Goal: Transaction & Acquisition: Purchase product/service

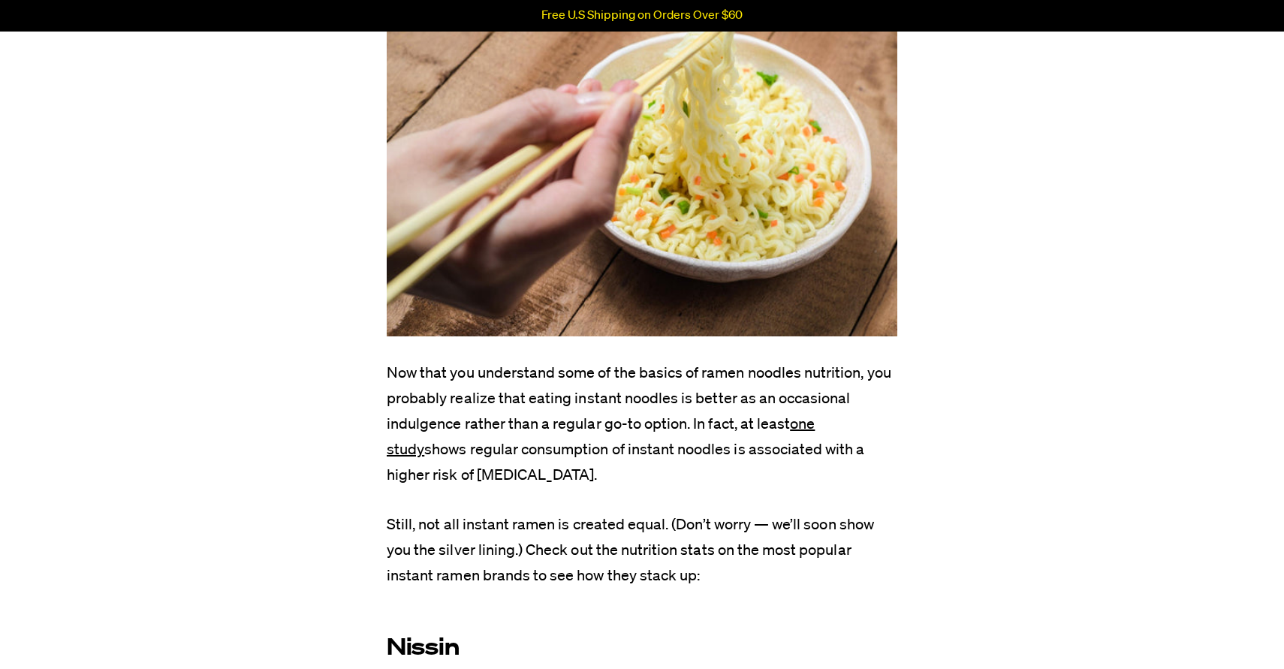
scroll to position [3380, 0]
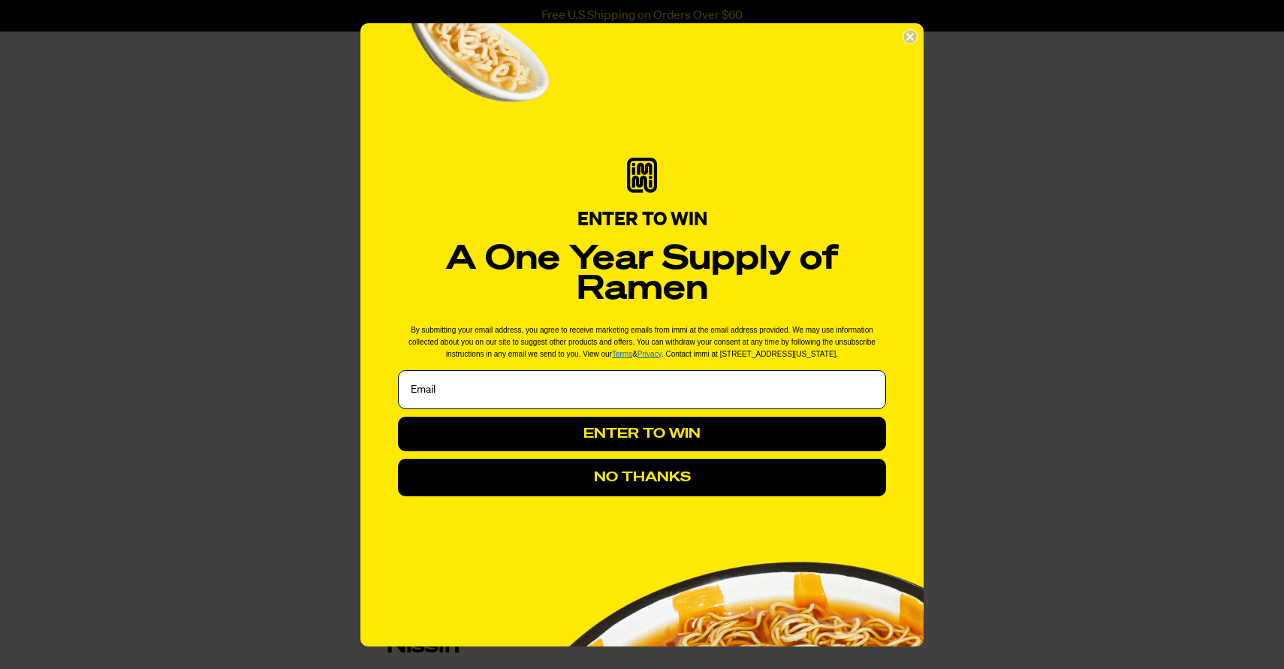
click at [655, 493] on button "NO THANKS" at bounding box center [642, 478] width 488 height 38
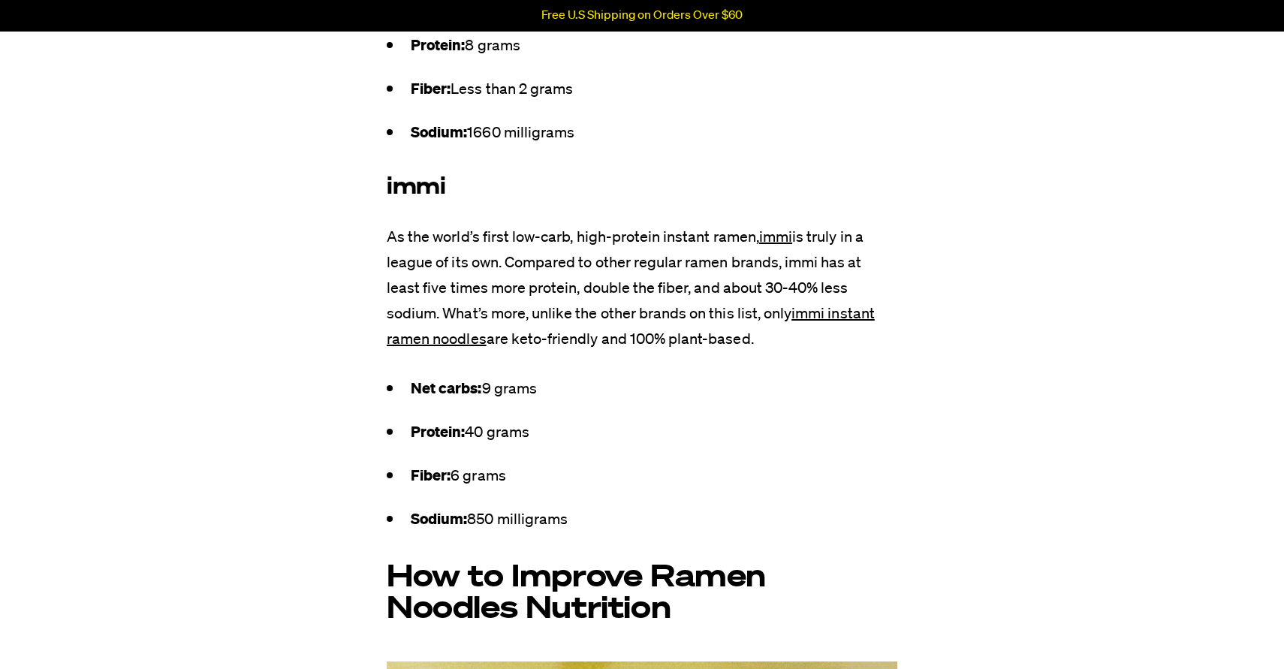
scroll to position [5063, 0]
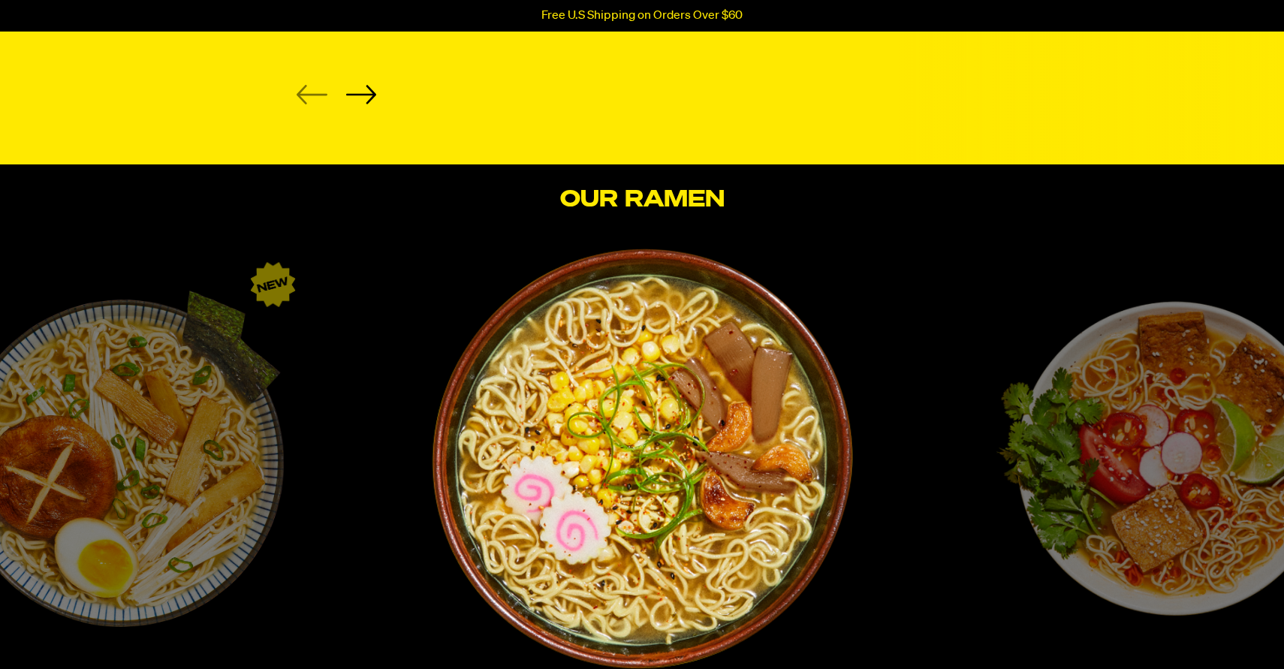
scroll to position [1342, 0]
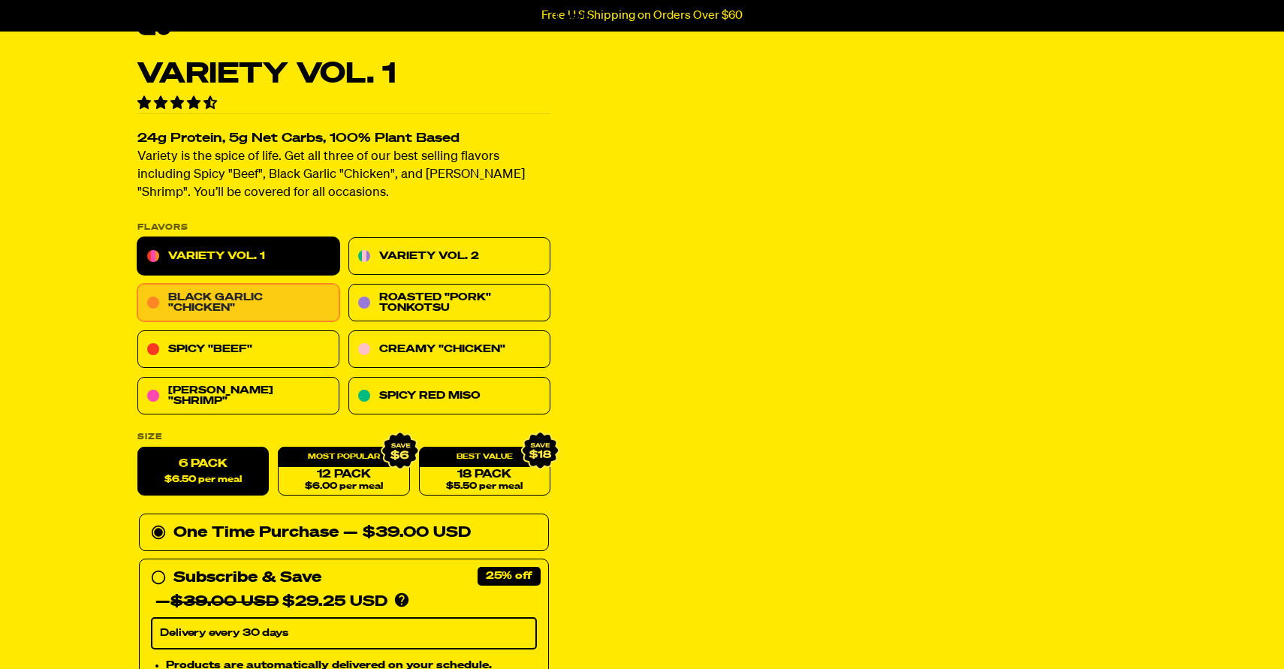
scroll to position [49, 0]
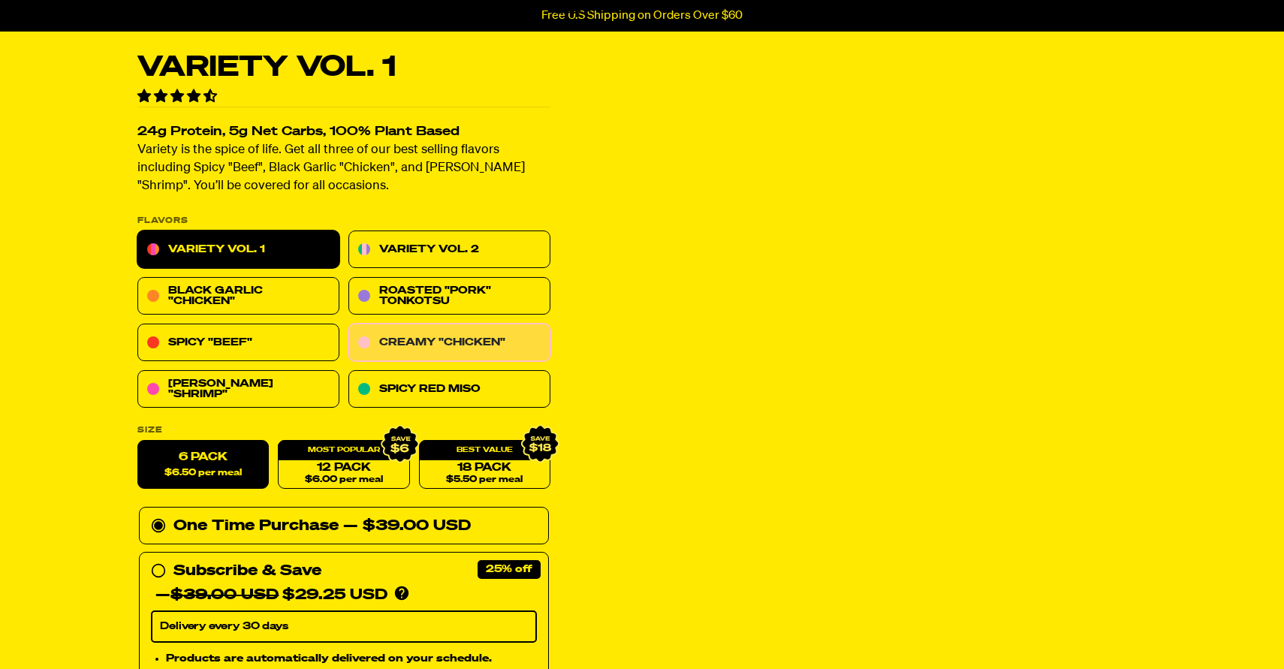
click at [412, 333] on link "Creamy "Chicken"" at bounding box center [450, 343] width 202 height 38
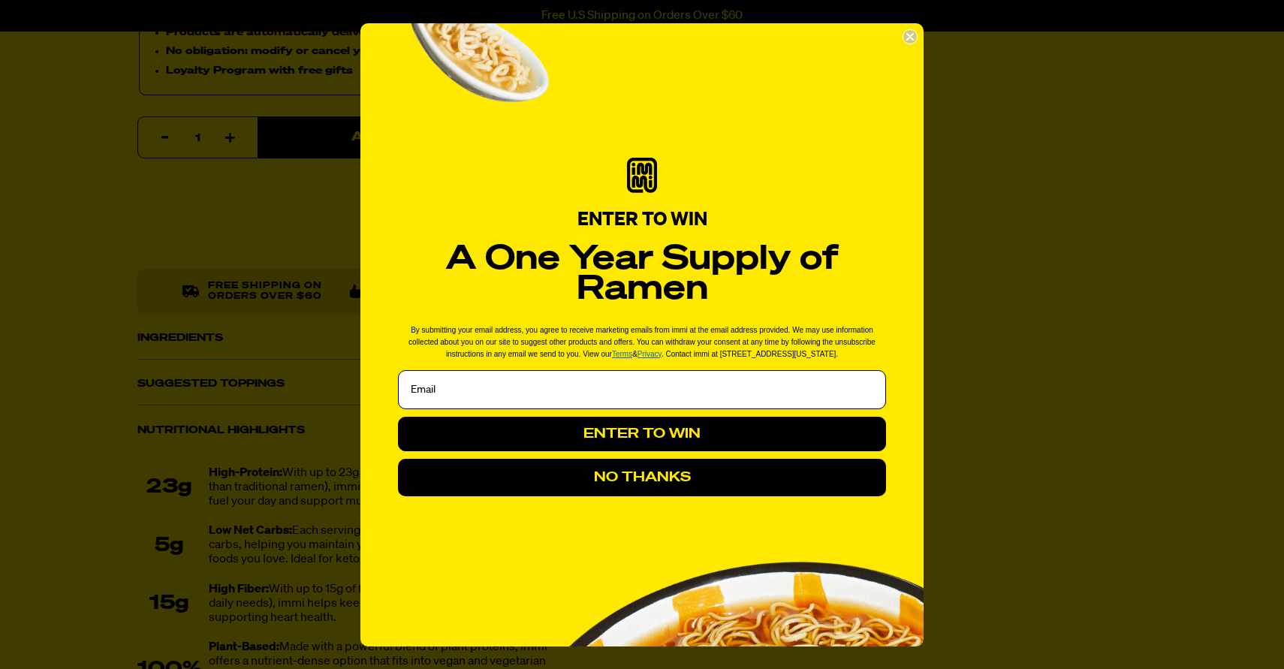
scroll to position [451, 0]
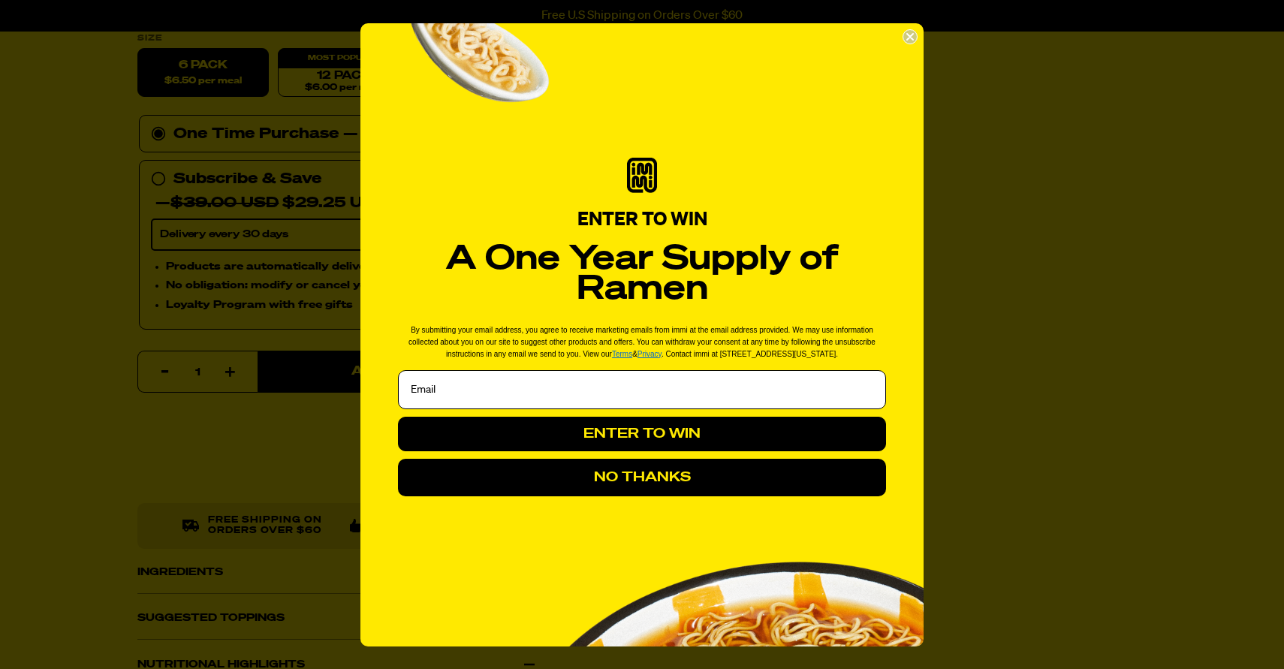
click at [602, 483] on button "NO THANKS" at bounding box center [642, 478] width 488 height 38
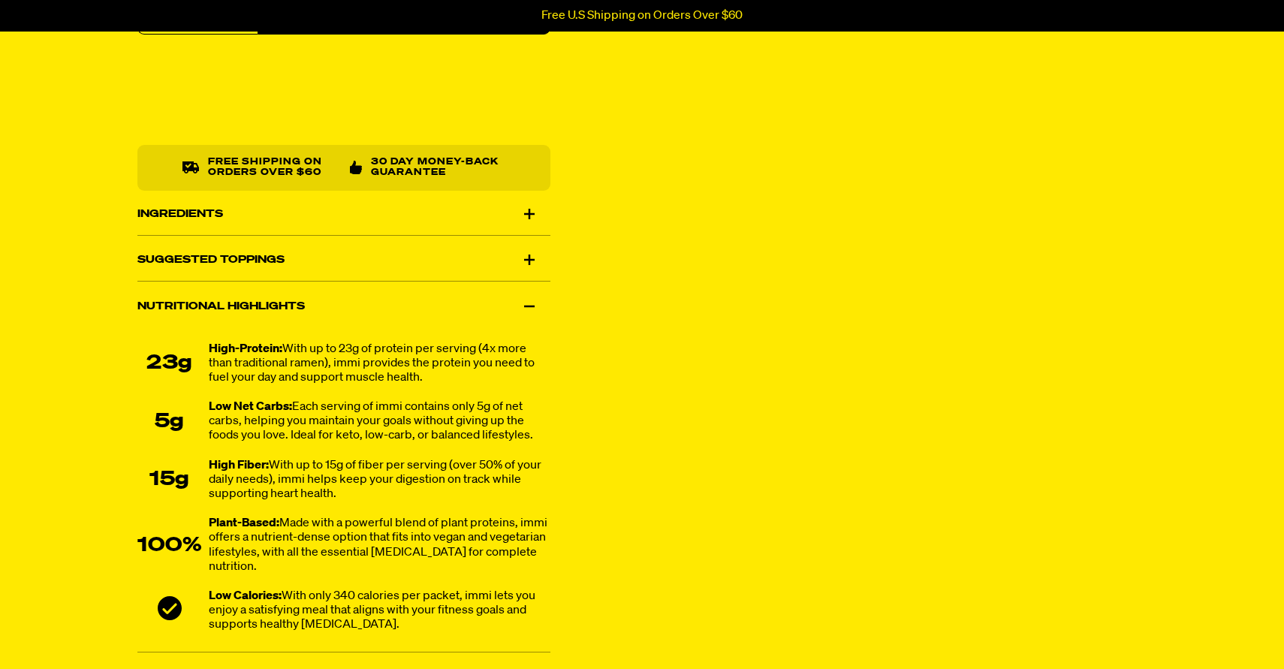
scroll to position [819, 0]
